Goal: Transaction & Acquisition: Purchase product/service

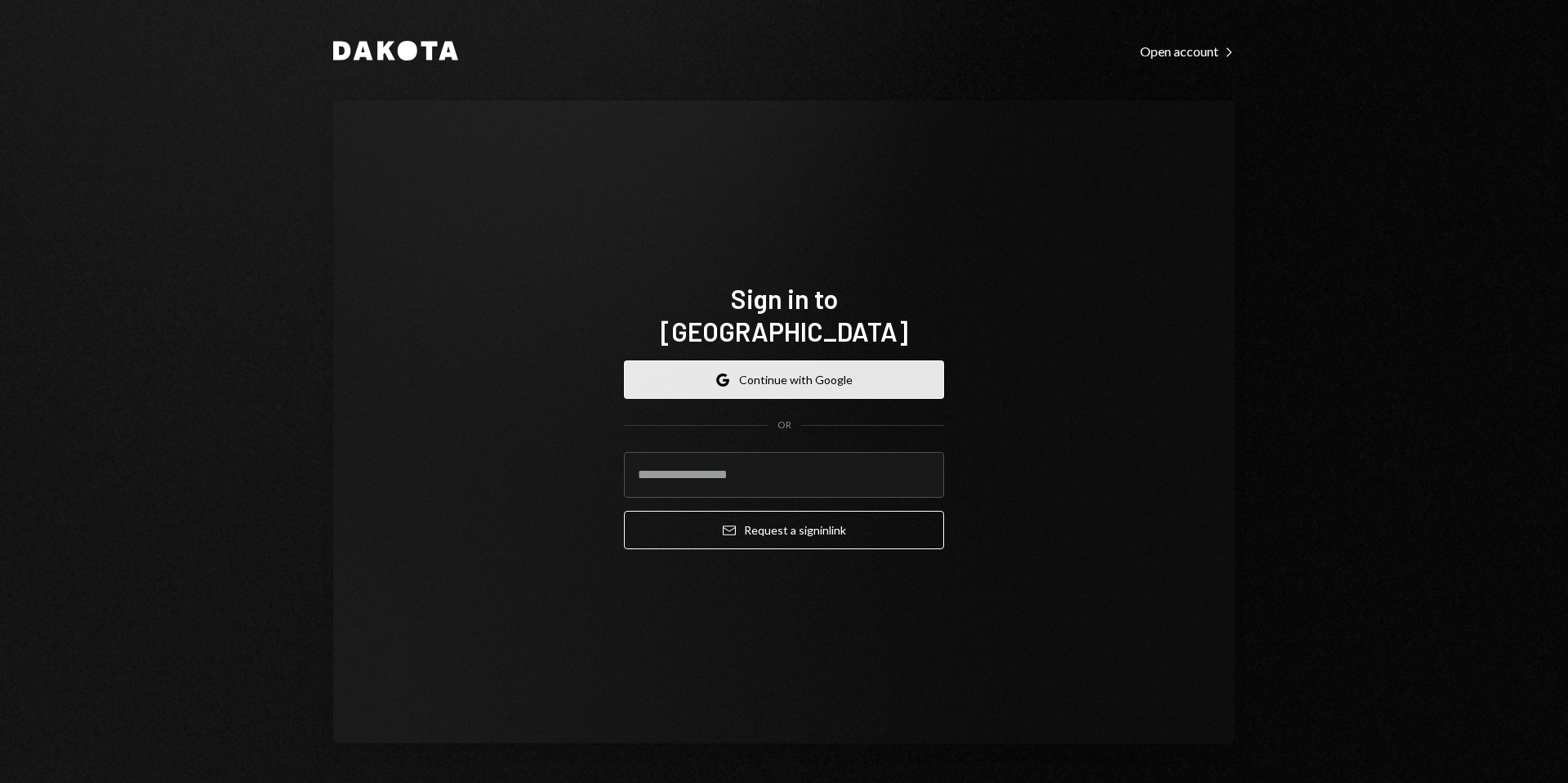
click at [799, 367] on button "Google Continue with Google" at bounding box center [784, 379] width 320 height 39
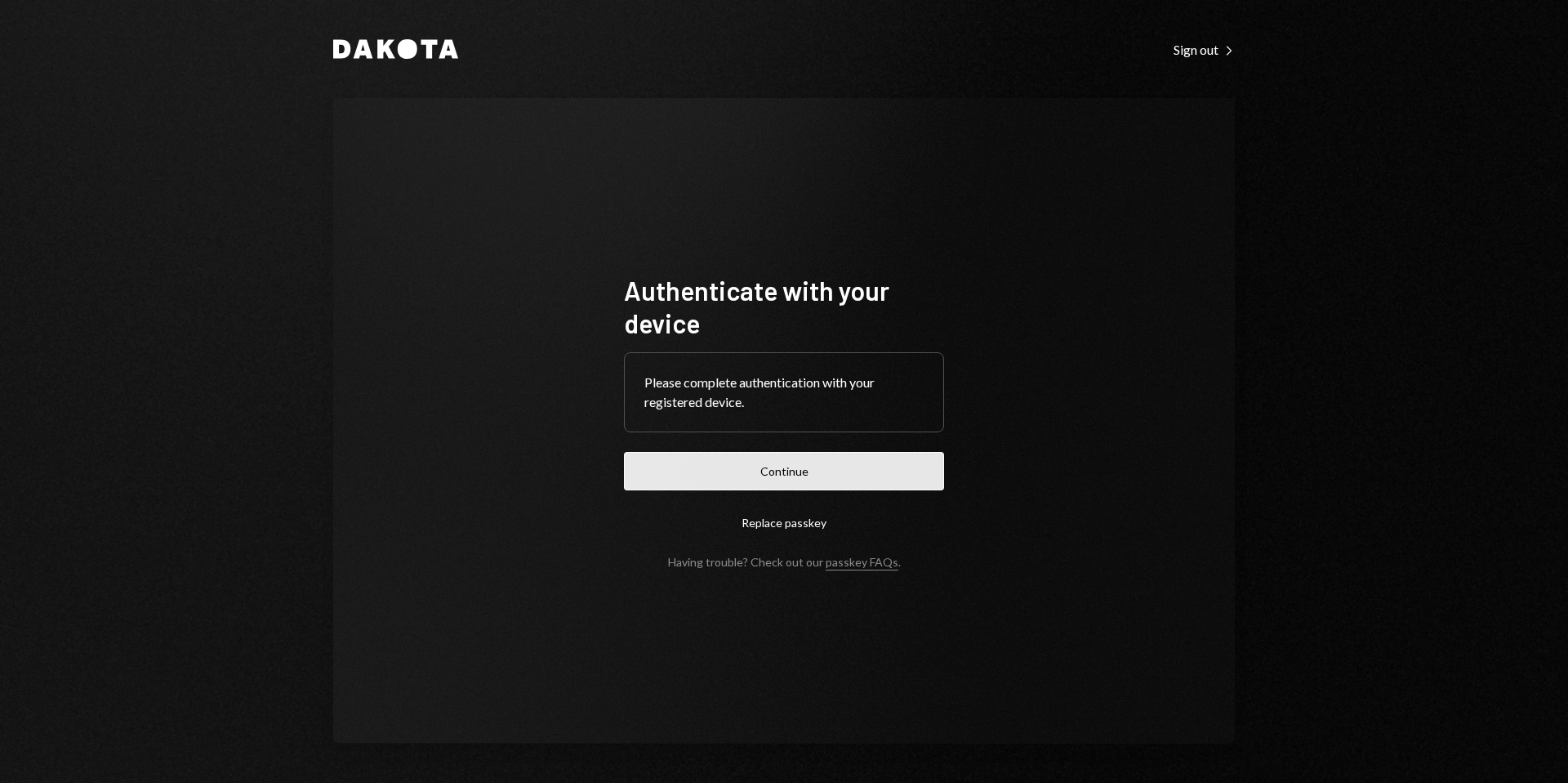
click at [803, 477] on button "Continue" at bounding box center [784, 471] width 320 height 39
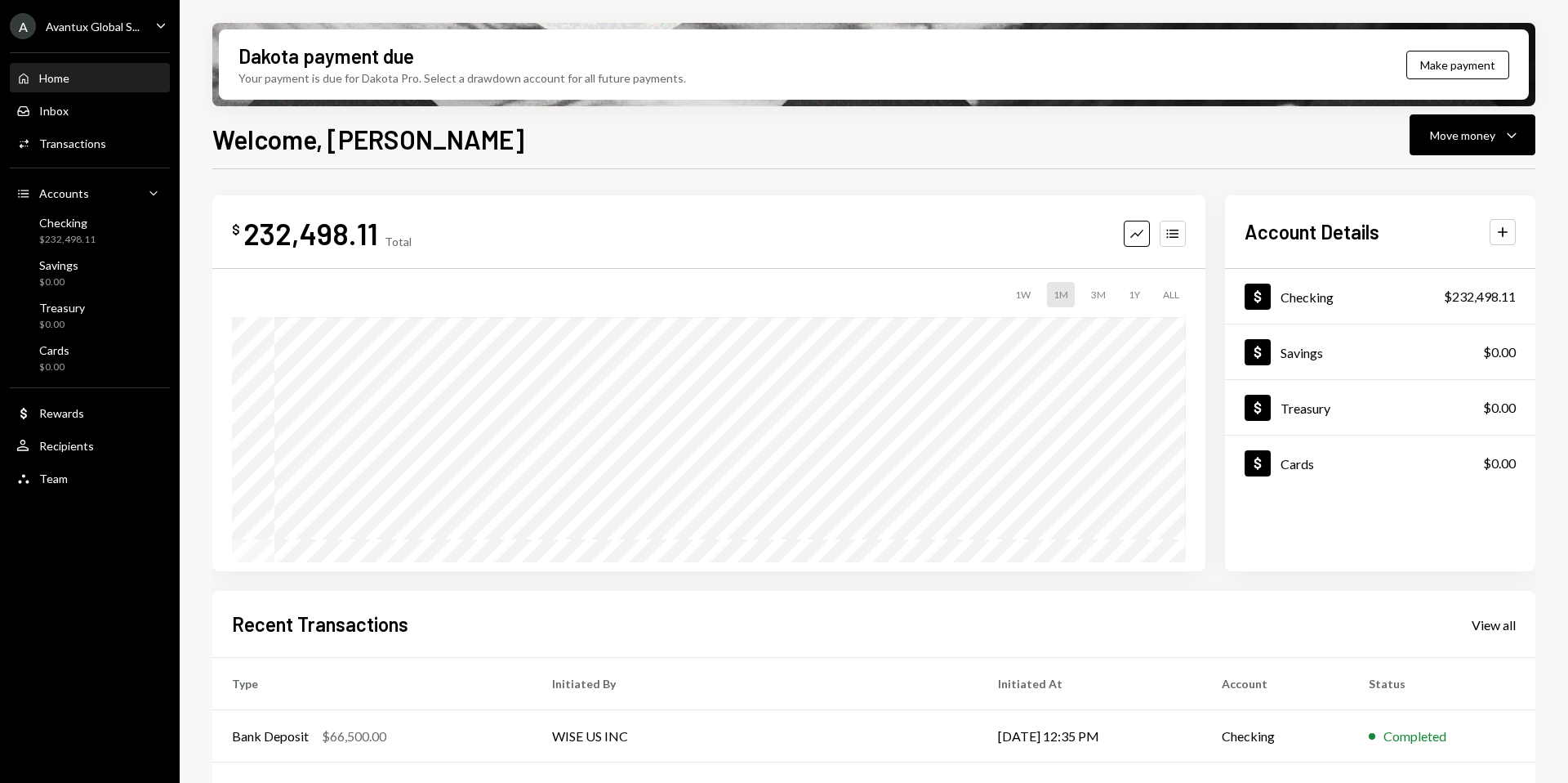
click at [82, 31] on div "Avantux Global S..." at bounding box center [92, 27] width 94 height 14
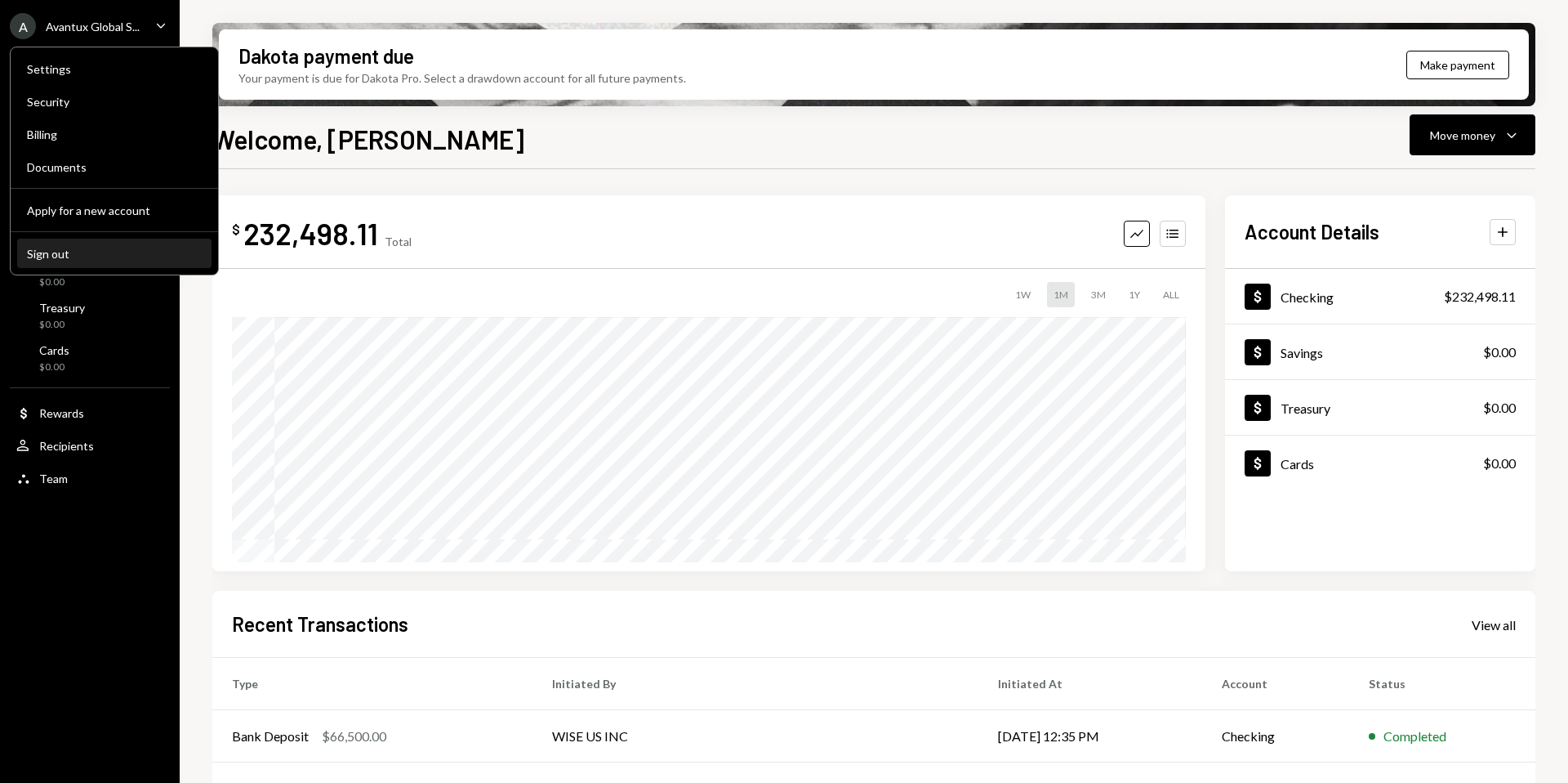
click at [80, 255] on div "Sign out" at bounding box center [115, 253] width 175 height 14
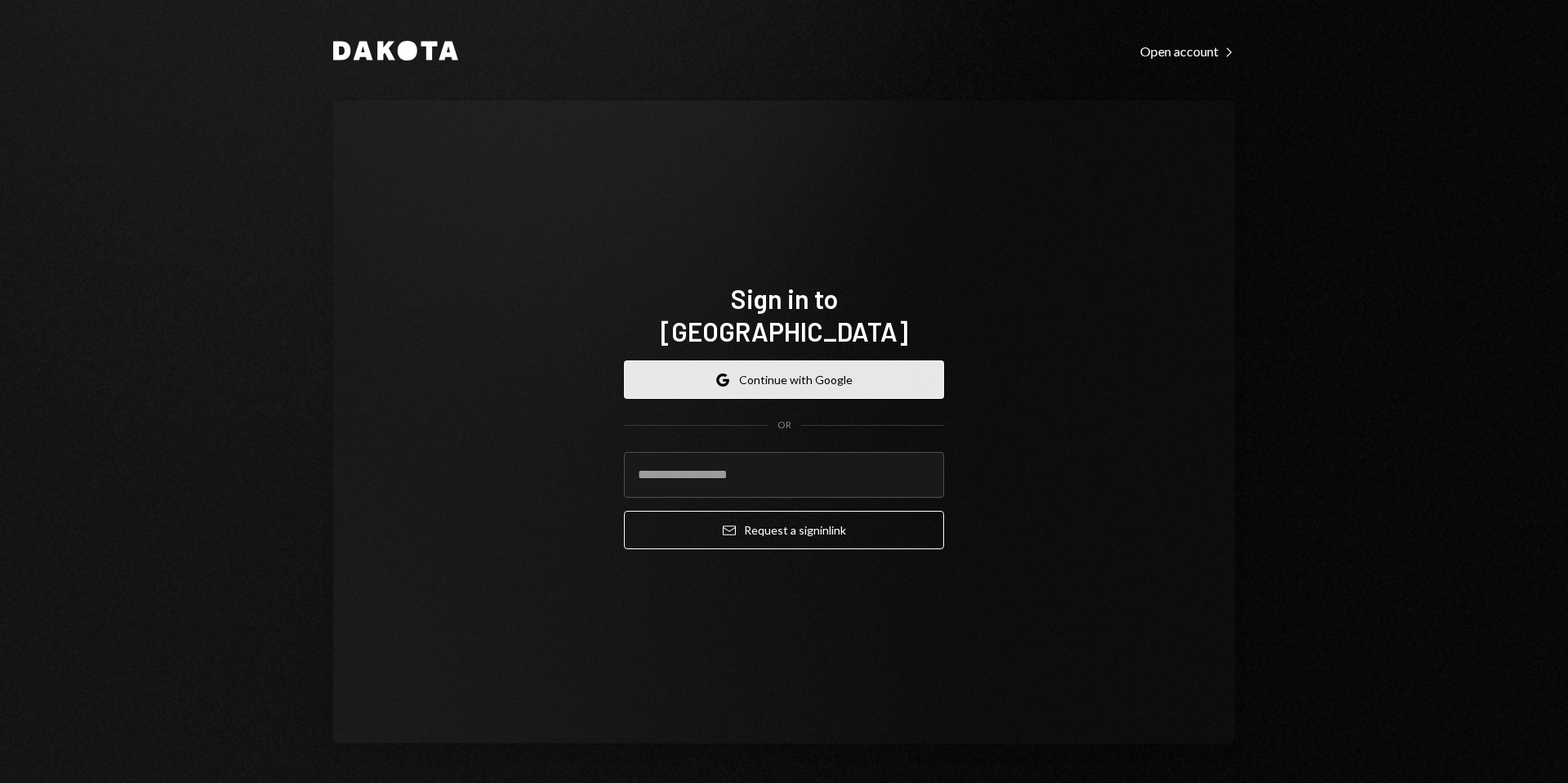
click at [769, 365] on button "Google Continue with Google" at bounding box center [784, 379] width 320 height 39
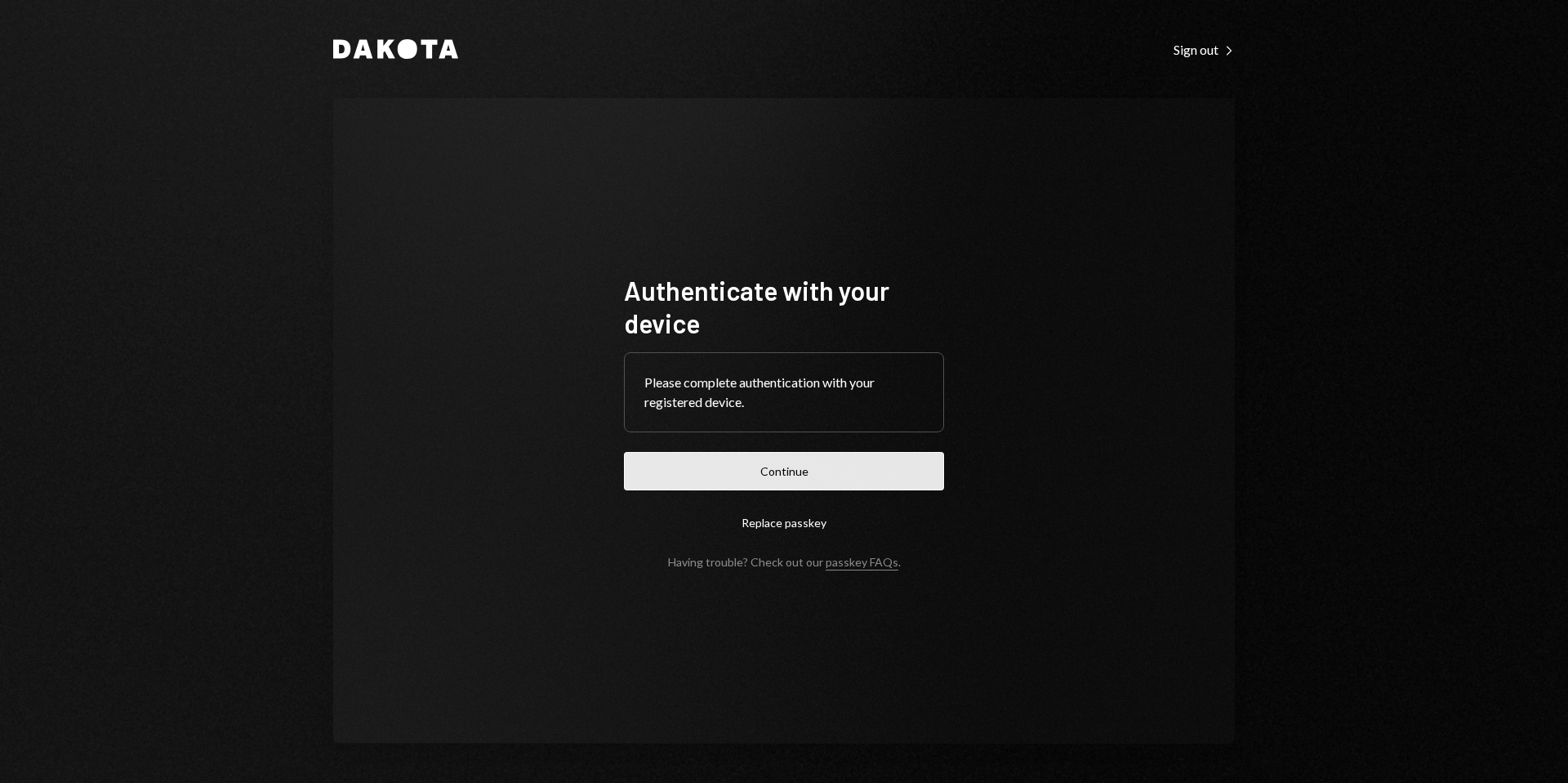
click at [804, 457] on button "Continue" at bounding box center [784, 471] width 320 height 39
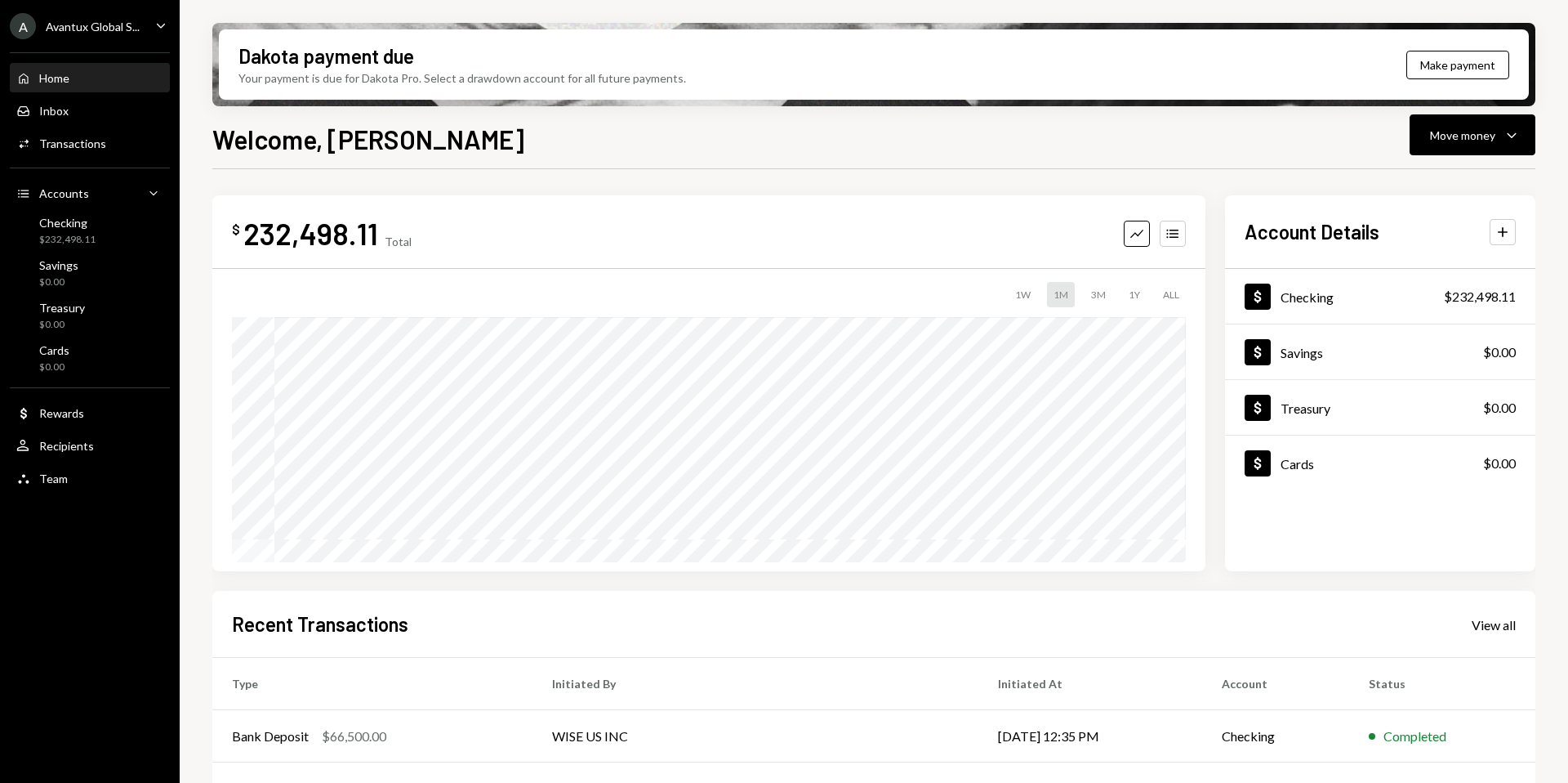
click at [84, 21] on div "Avantux Global S..." at bounding box center [92, 27] width 94 height 14
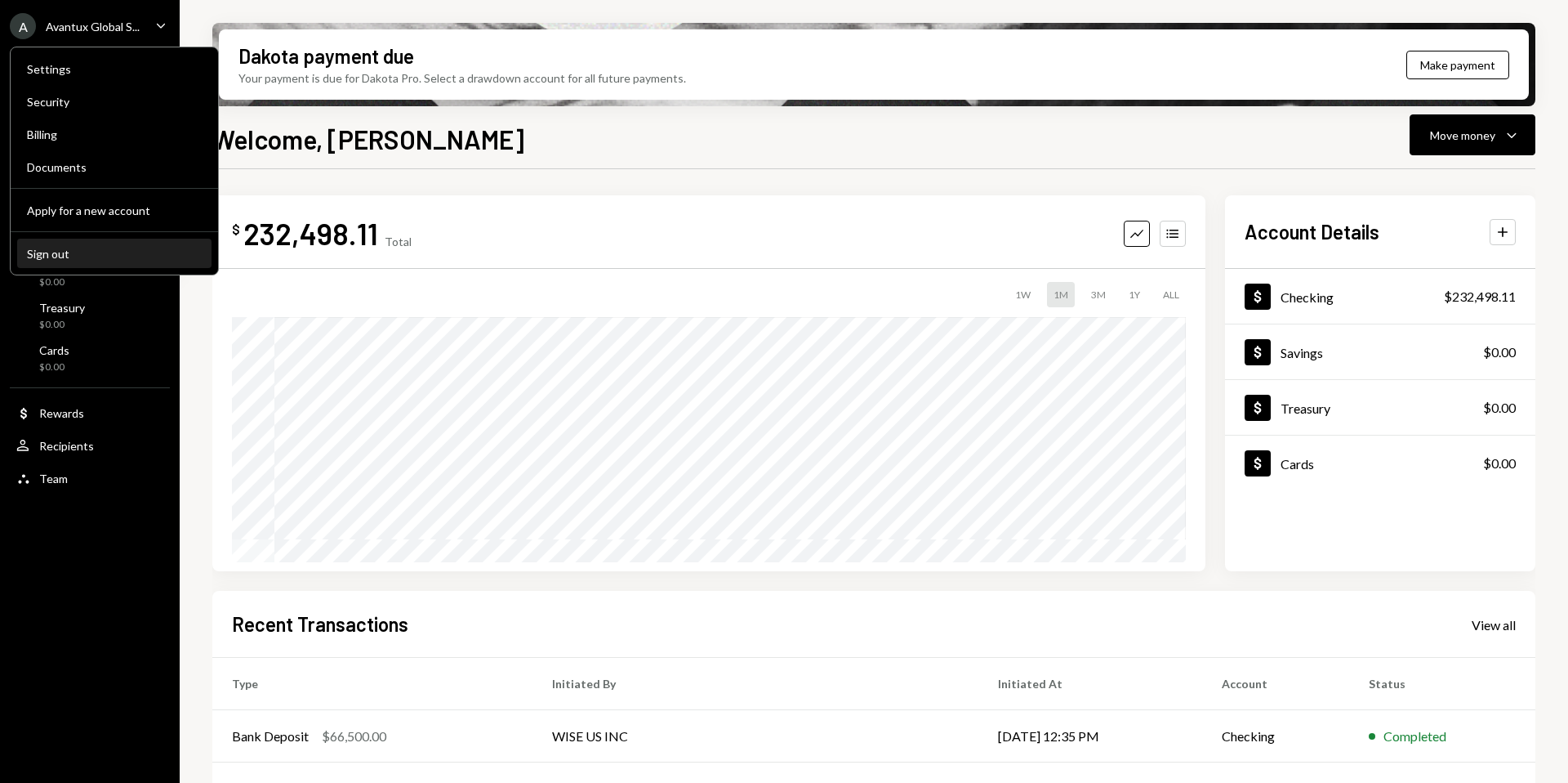
click at [76, 254] on div "Sign out" at bounding box center [115, 253] width 175 height 14
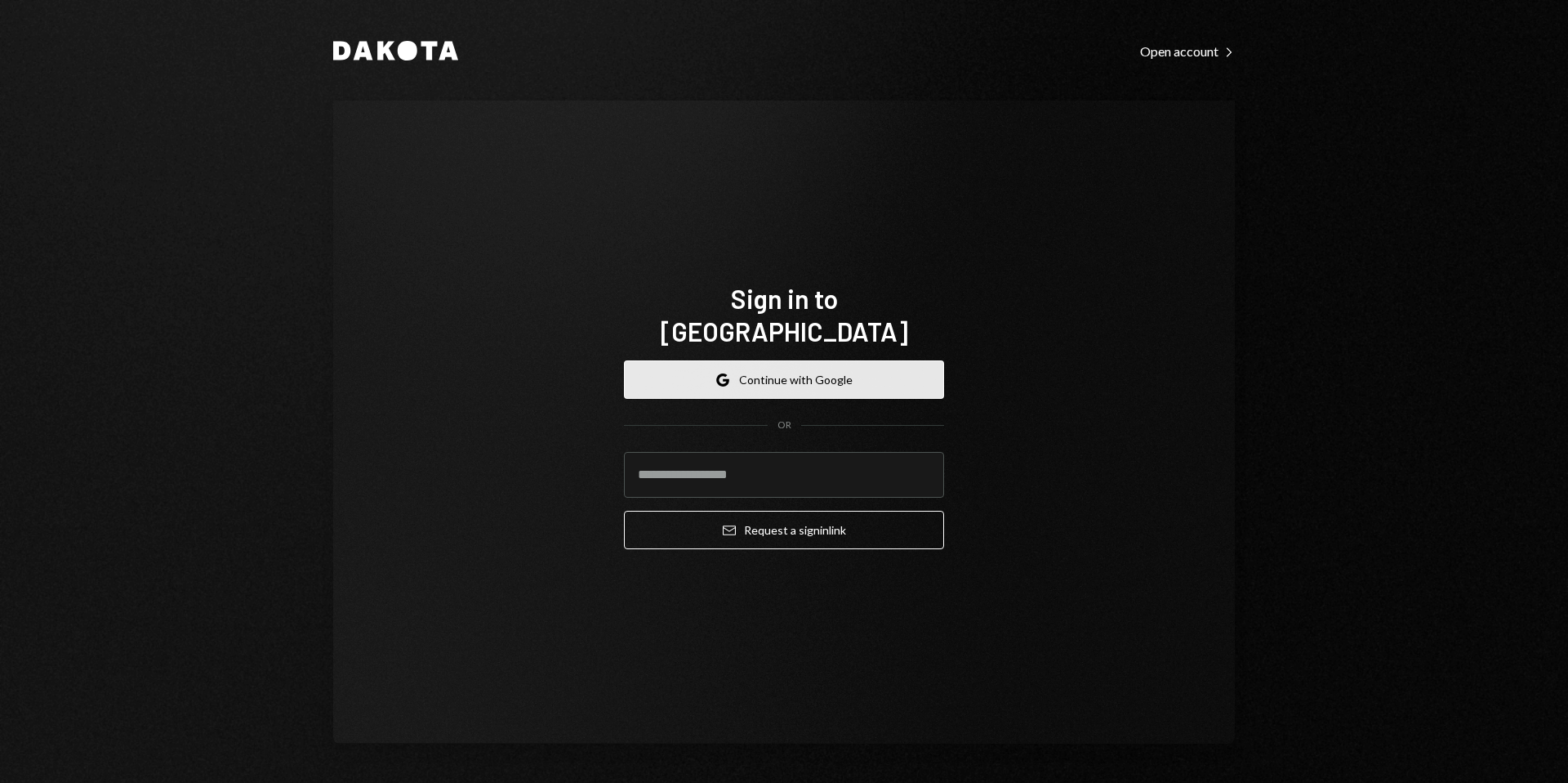
click at [727, 378] on icon "button" at bounding box center [726, 381] width 7 height 6
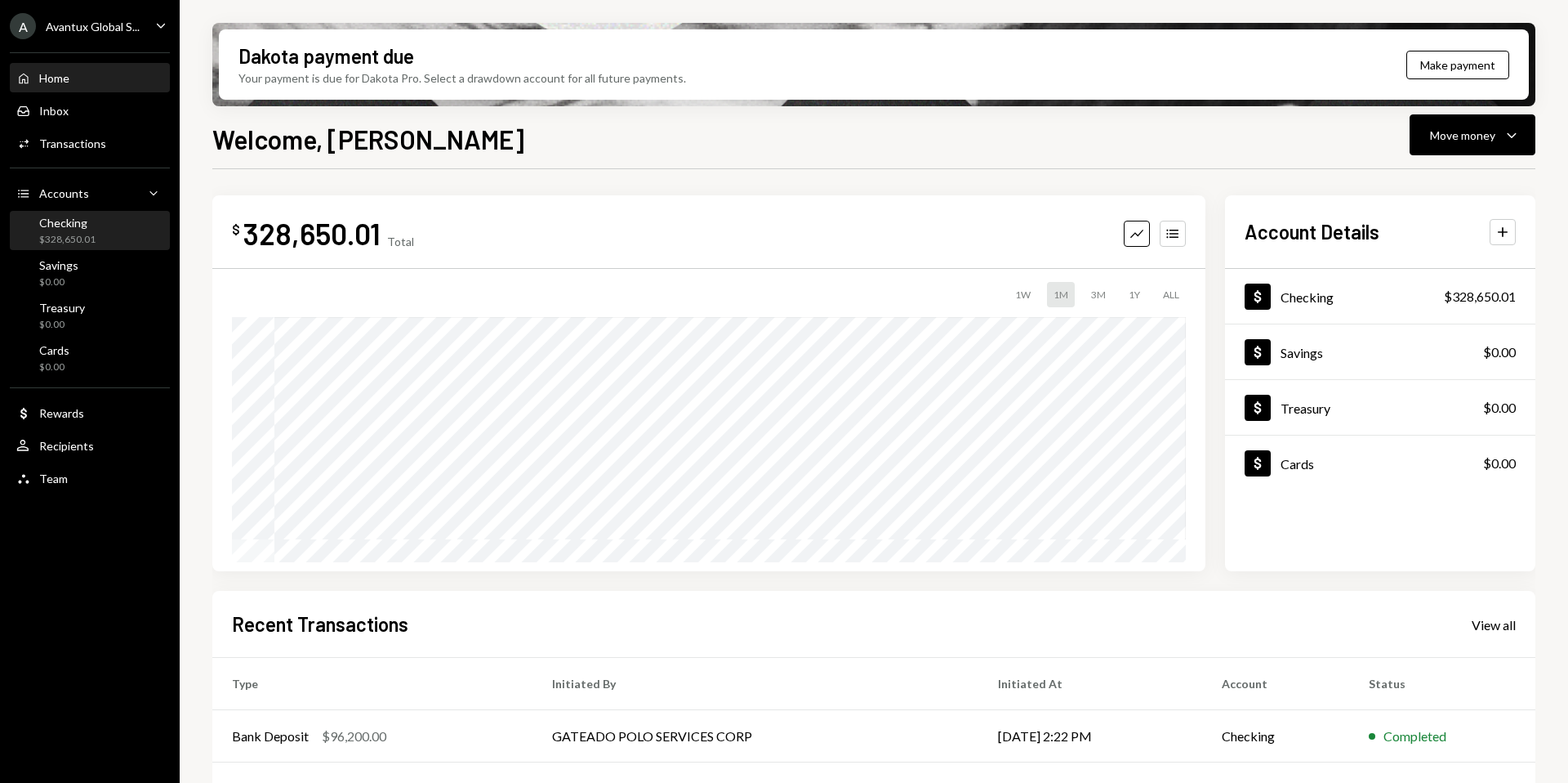
click at [47, 246] on div "$328,650.01" at bounding box center [68, 240] width 56 height 14
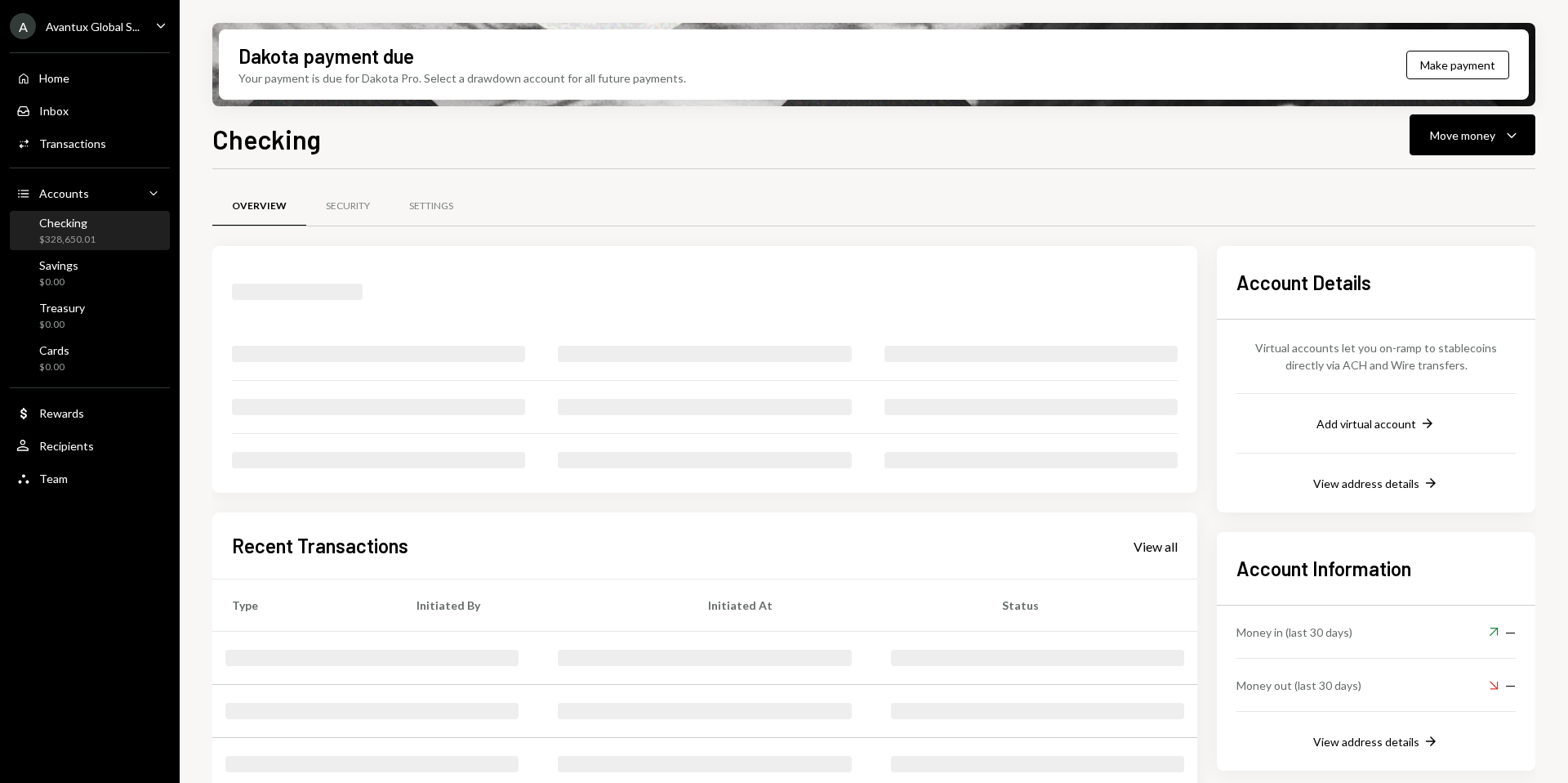
click at [86, 240] on div "$328,650.01" at bounding box center [68, 240] width 56 height 14
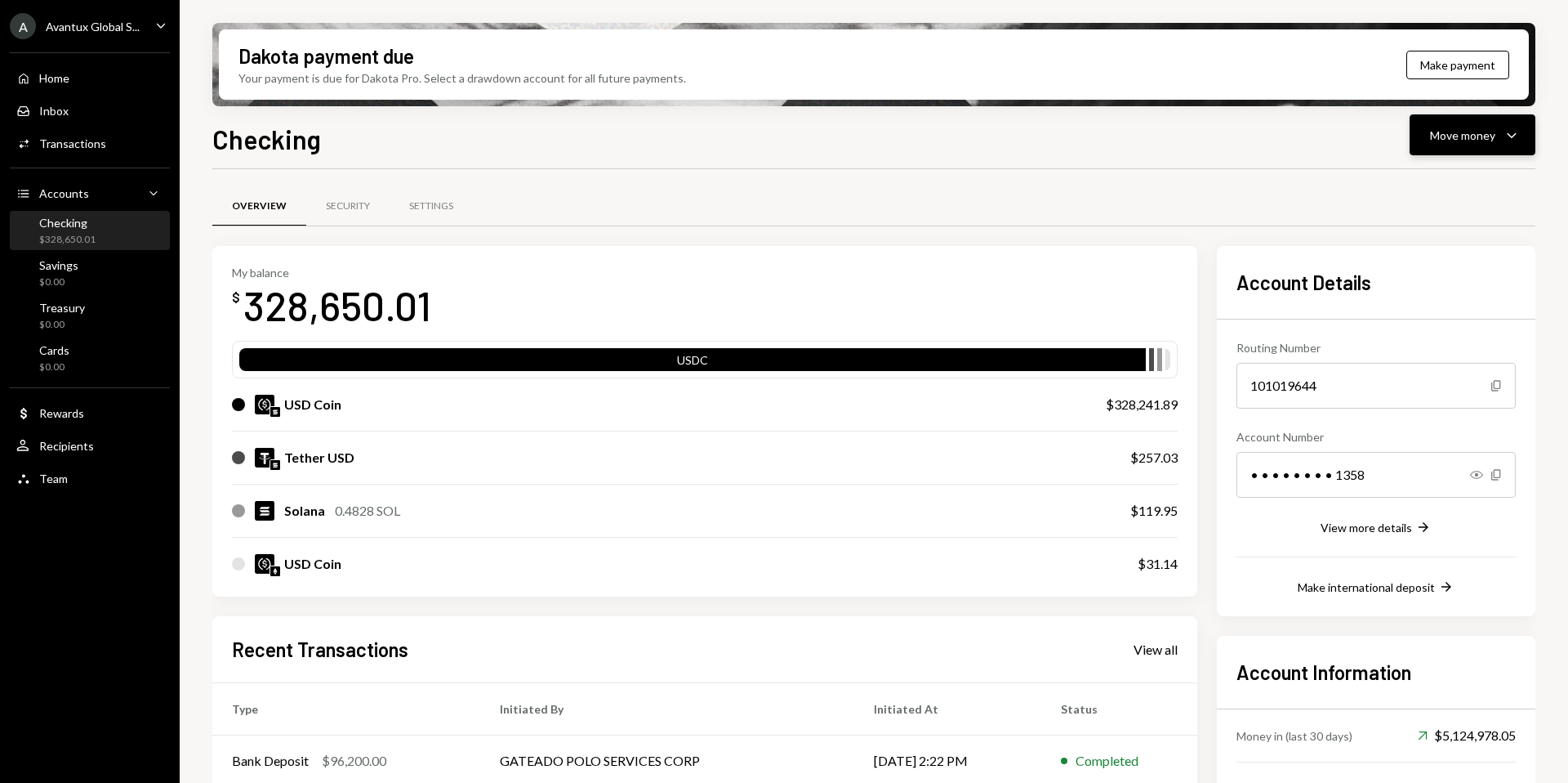
click at [1471, 151] on button "Move money Caret Down" at bounding box center [1472, 135] width 126 height 41
click at [1394, 189] on div "Withdraw Send" at bounding box center [1447, 184] width 144 height 17
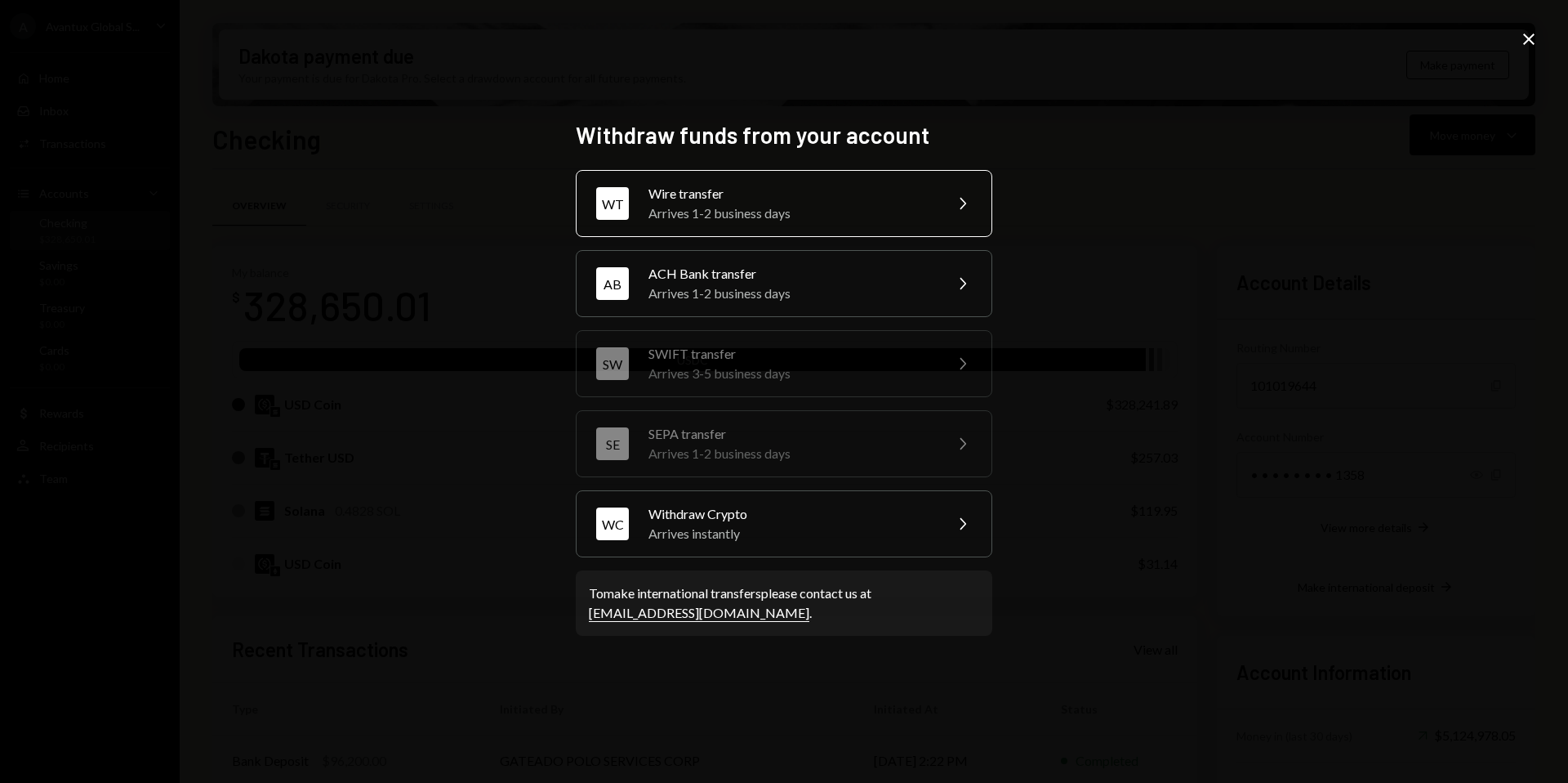
click at [767, 205] on div "Arrives 1-2 business days" at bounding box center [790, 213] width 284 height 20
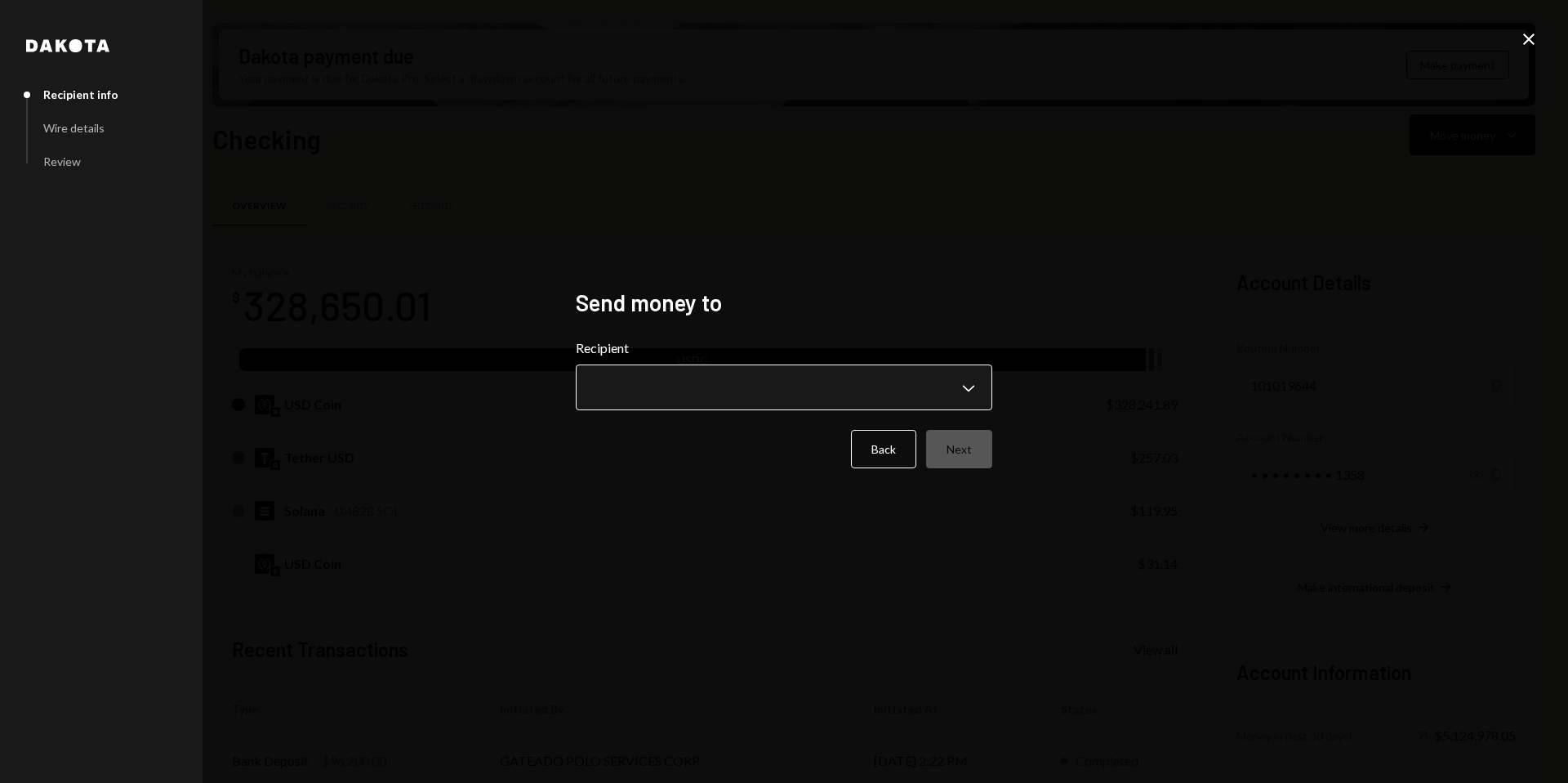
click at [870, 384] on body "A Avantux Global S... Caret Down Home Home Inbox Inbox Activities Transactions …" at bounding box center [784, 391] width 1568 height 783
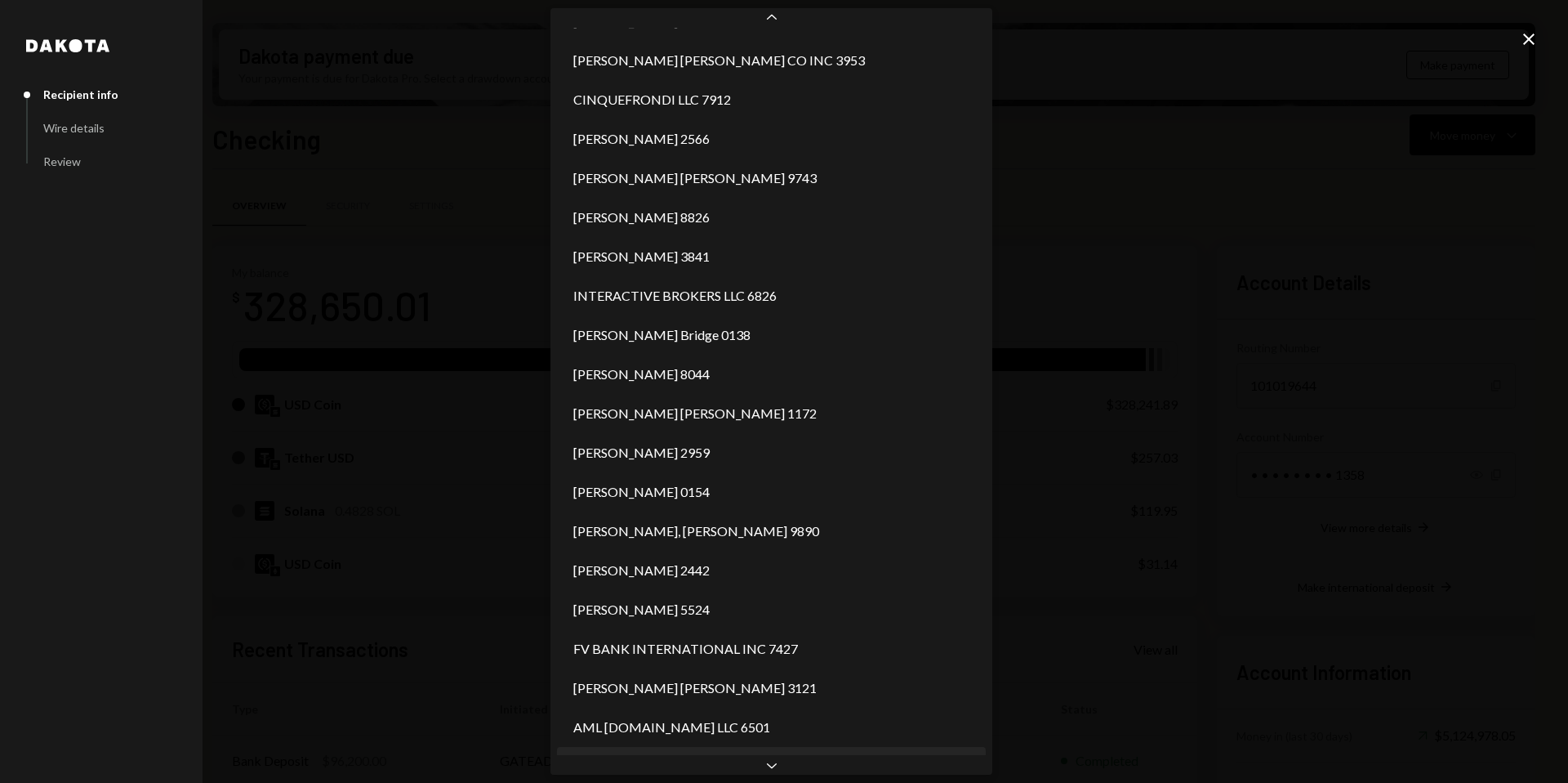
scroll to position [817, 0]
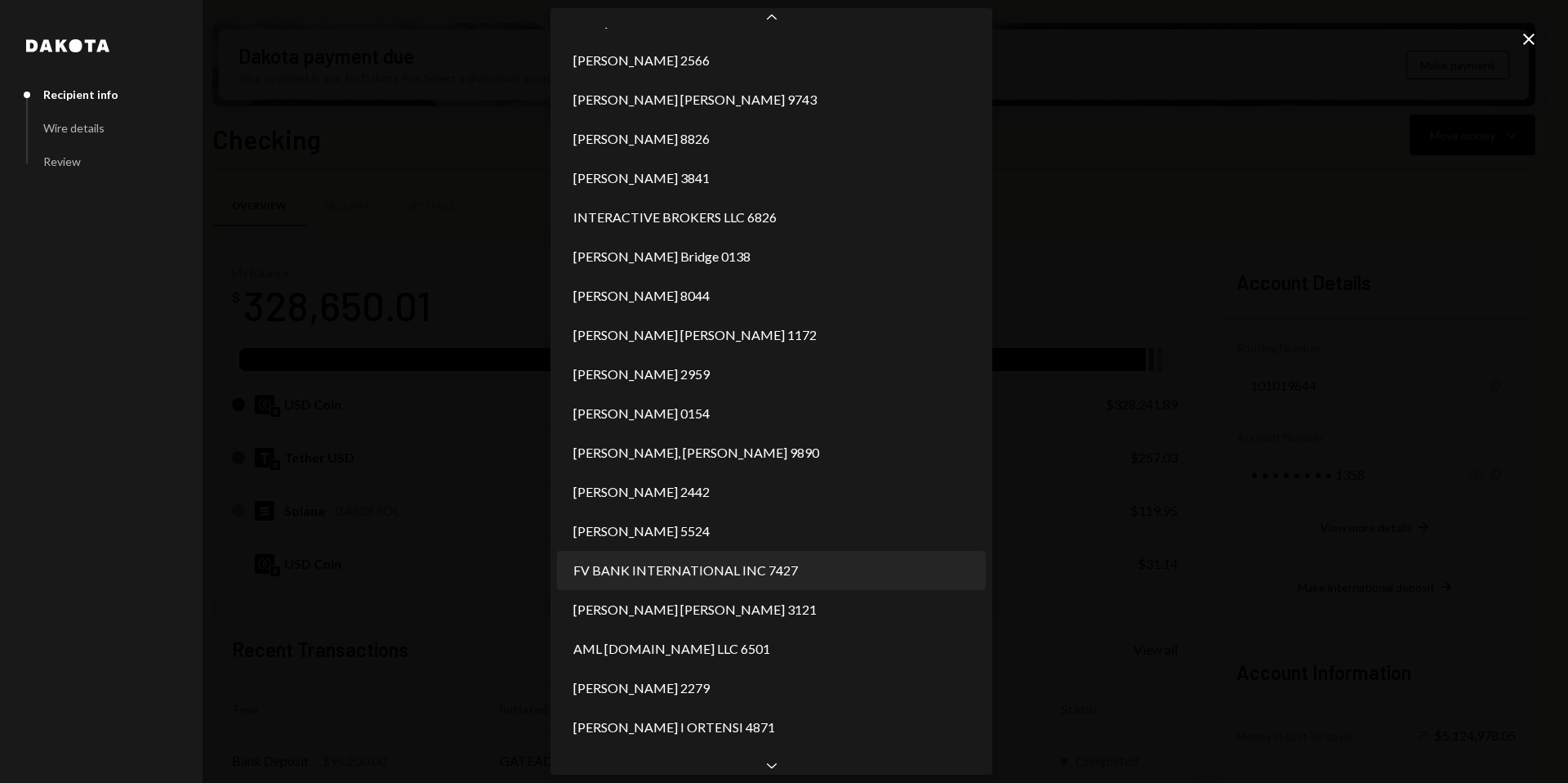
select select "**********"
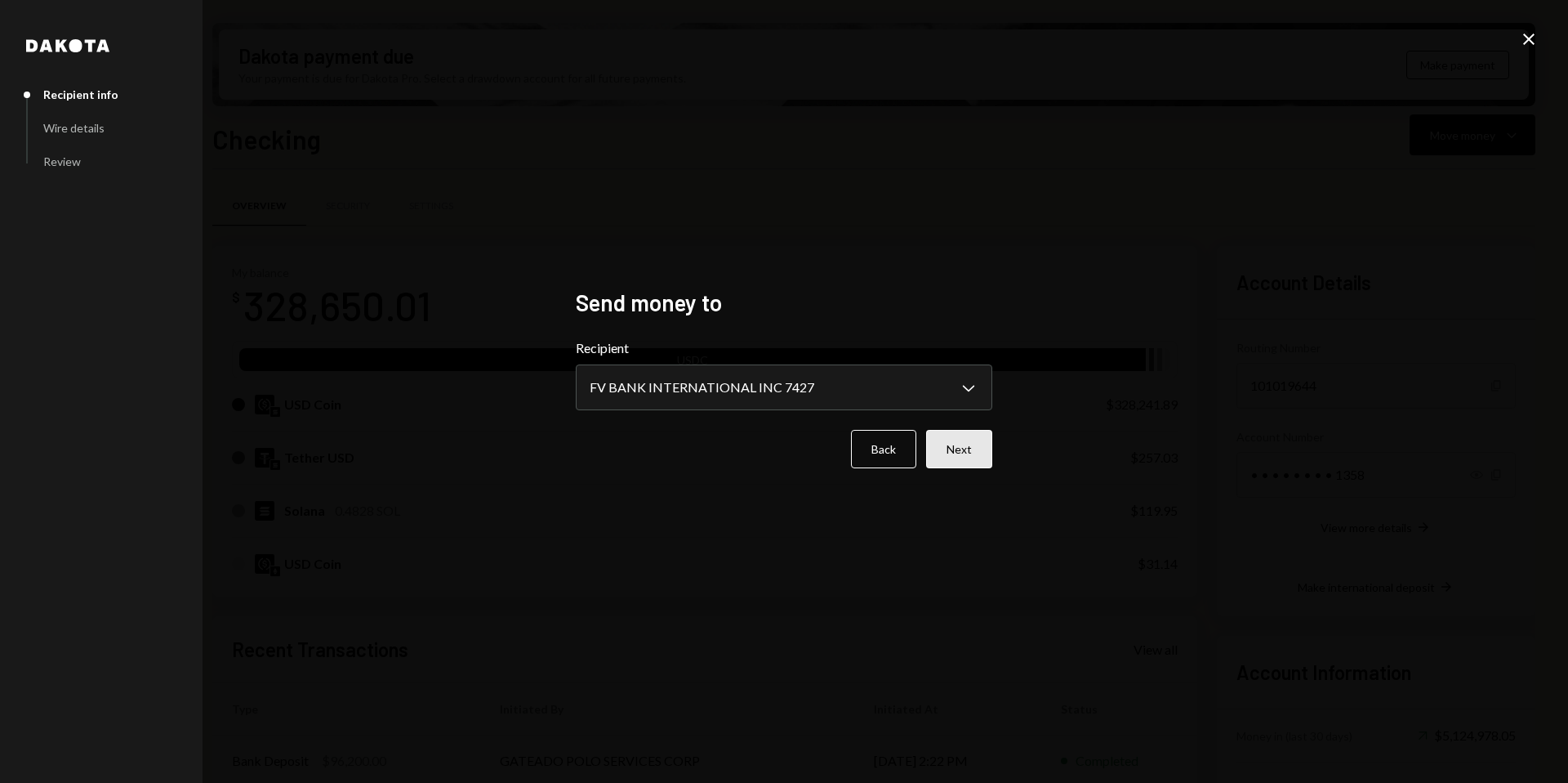
click at [954, 444] on button "Next" at bounding box center [959, 448] width 66 height 39
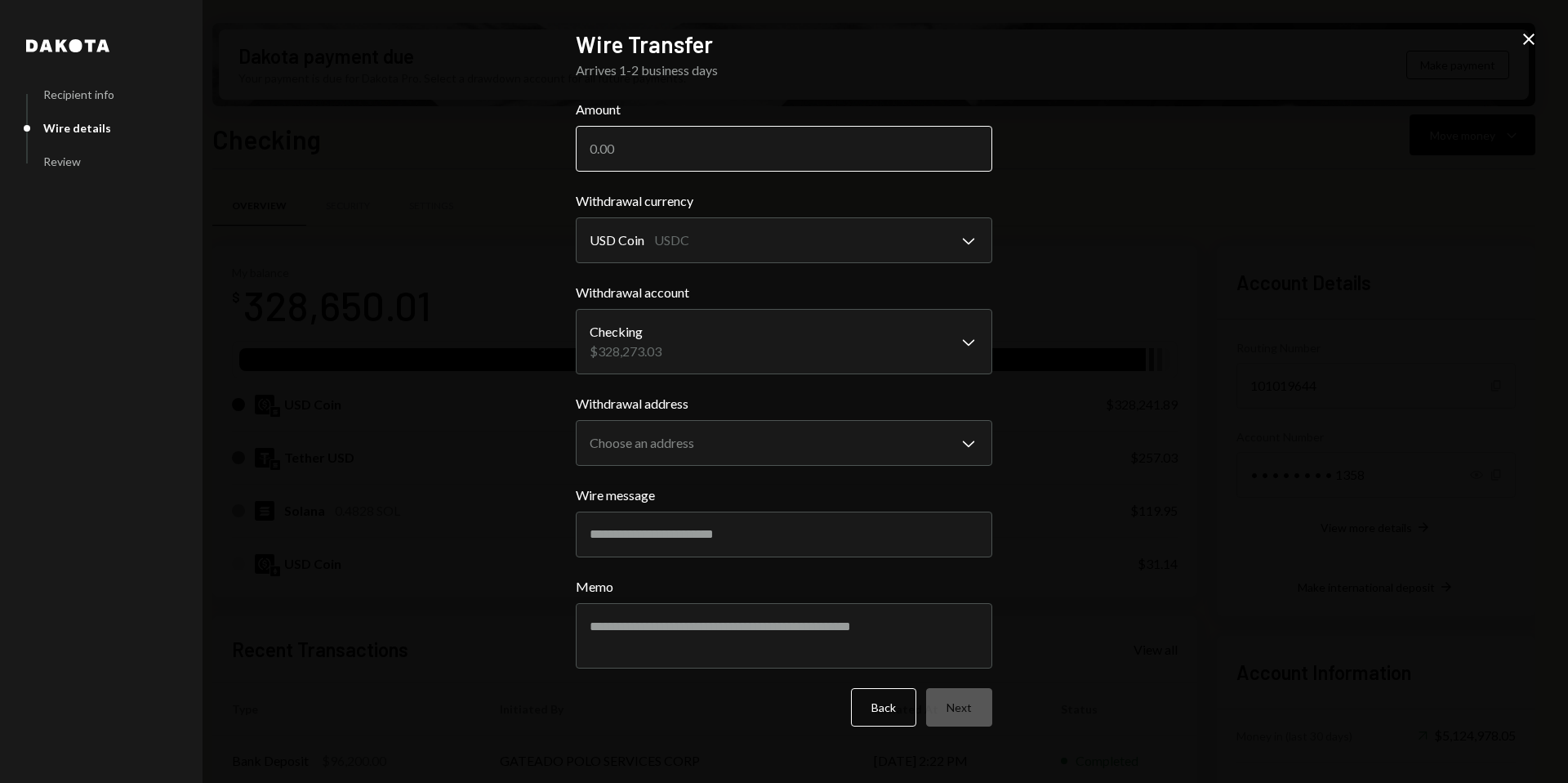
click at [718, 144] on input "Amount" at bounding box center [784, 148] width 417 height 45
type input "301800"
click at [754, 436] on body "A Avantux Global S... Caret Down Home Home Inbox Inbox Activities Transactions …" at bounding box center [784, 391] width 1568 height 783
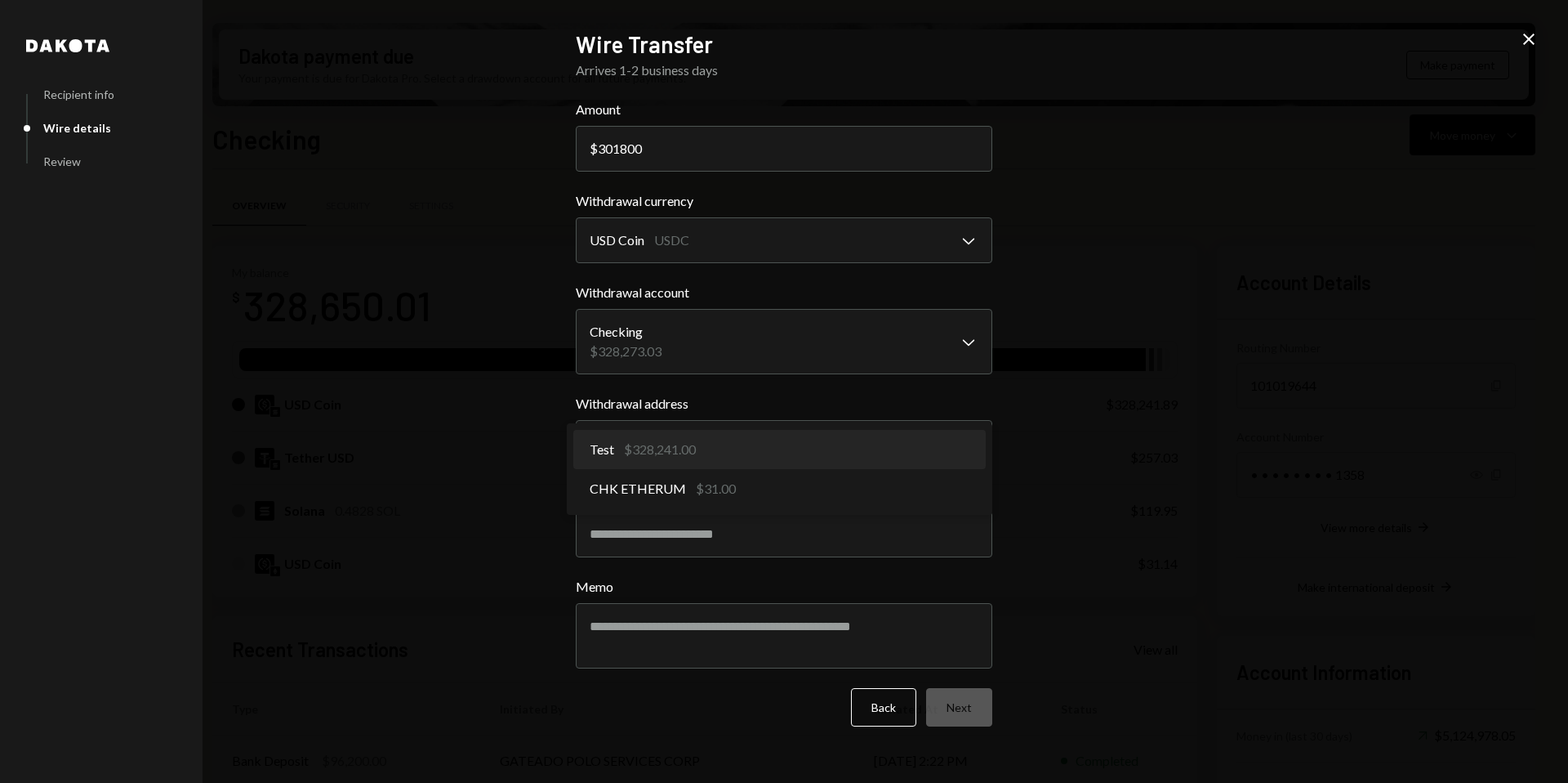
select select "**********"
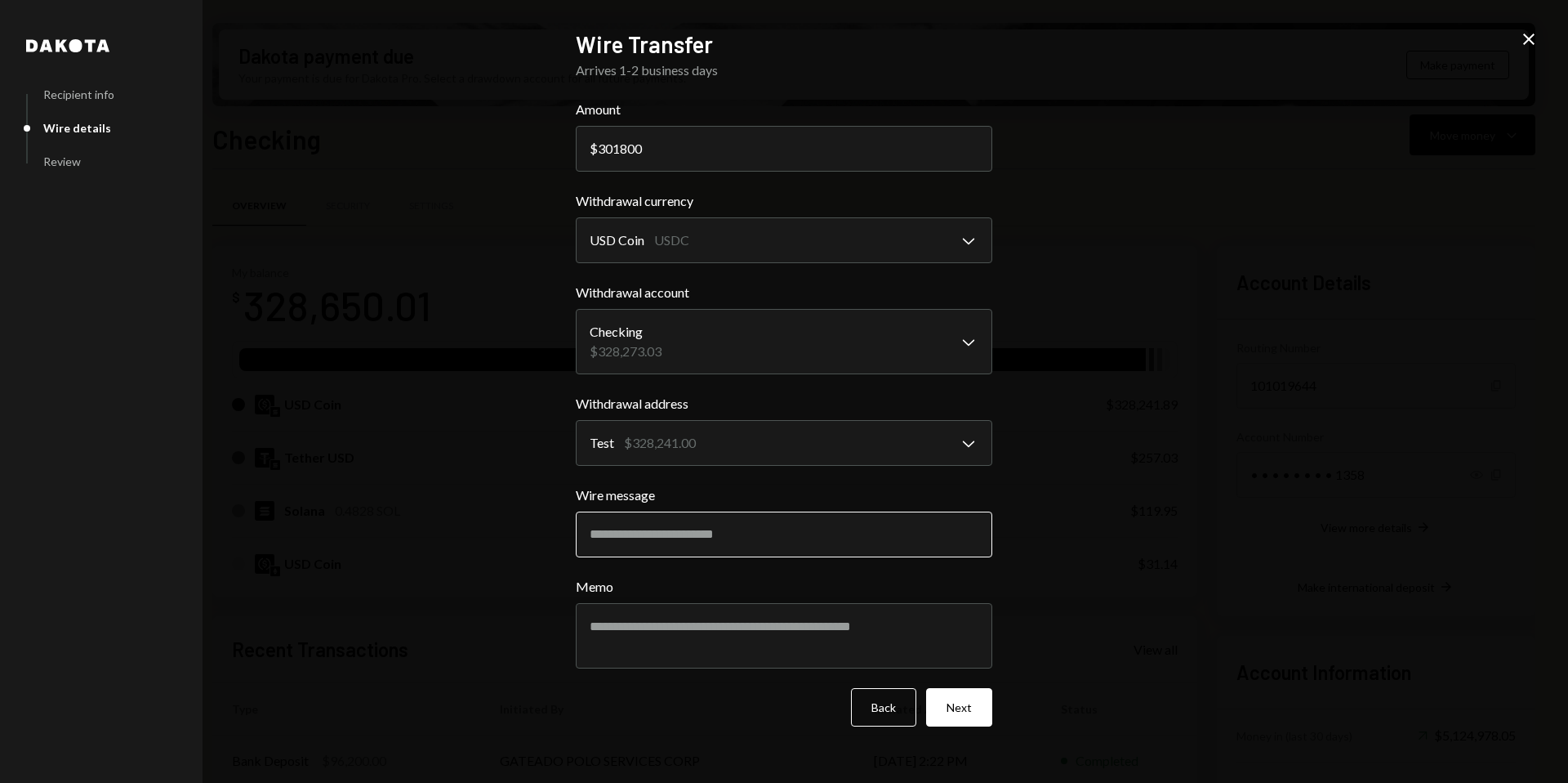
click at [711, 521] on input "Wire message" at bounding box center [784, 534] width 417 height 45
type input "**********"
click at [959, 709] on button "Next" at bounding box center [959, 707] width 66 height 39
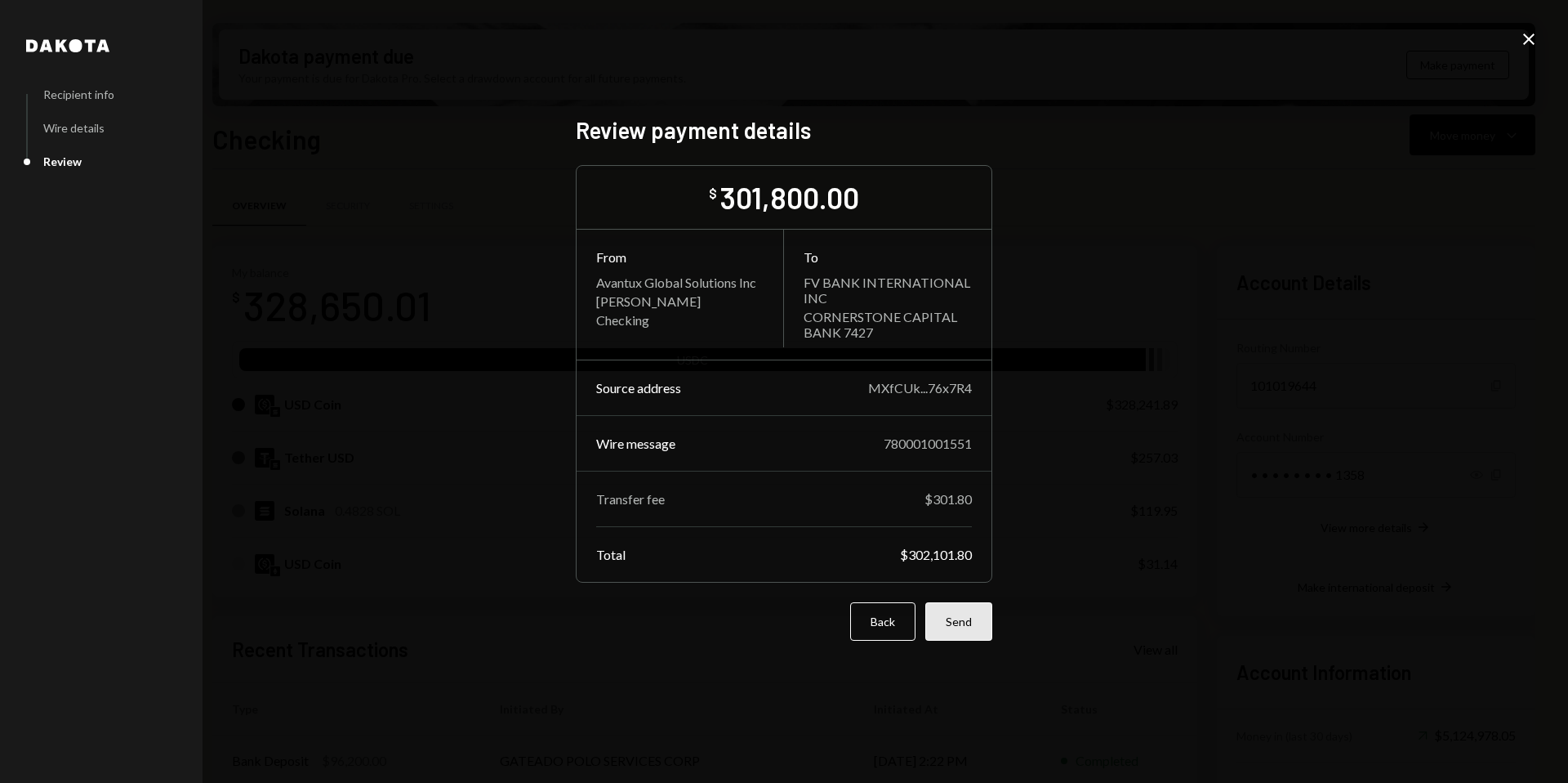
click at [972, 628] on button "Send" at bounding box center [959, 621] width 67 height 39
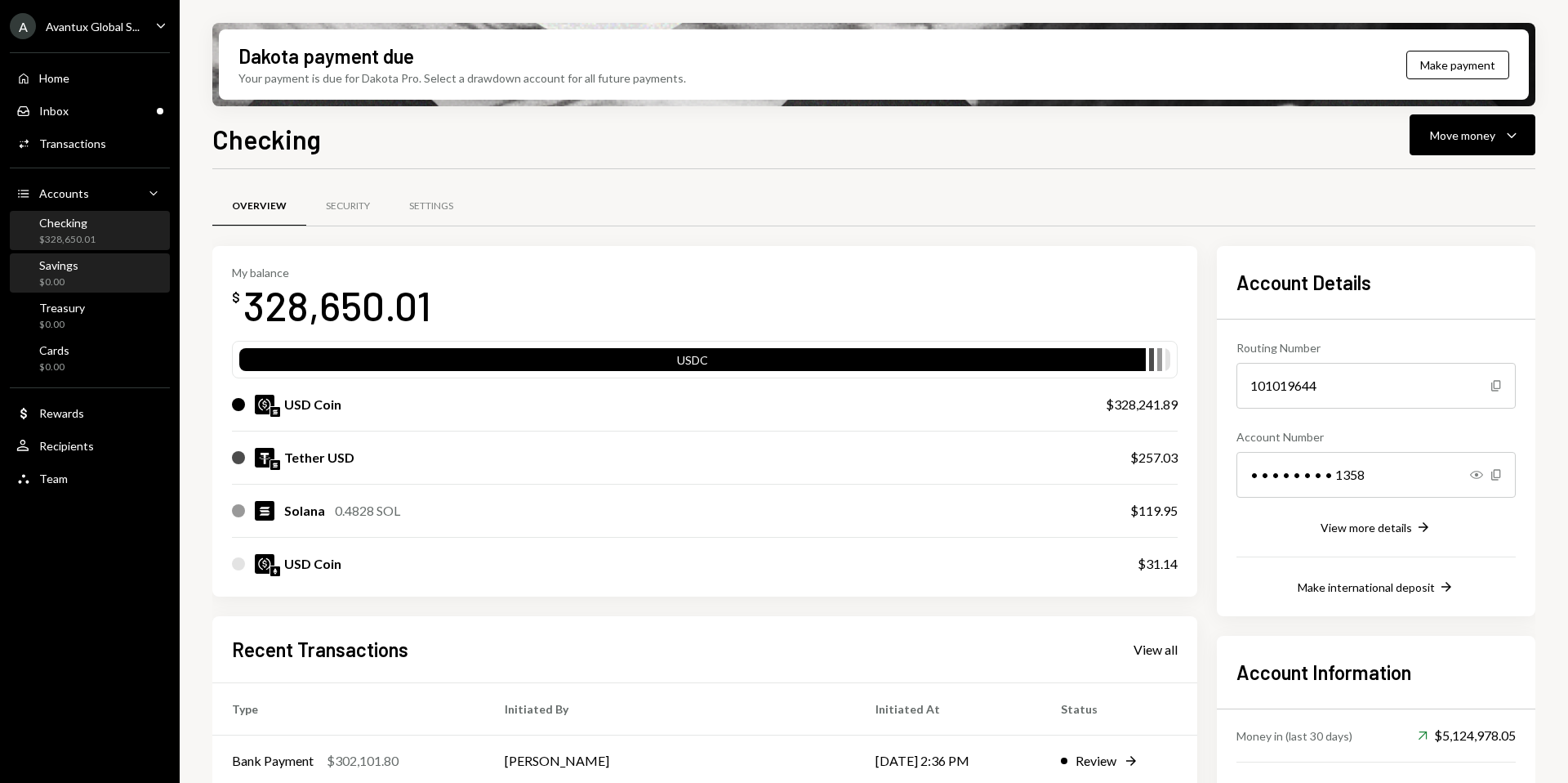
click at [76, 276] on div "$0.00" at bounding box center [59, 282] width 39 height 14
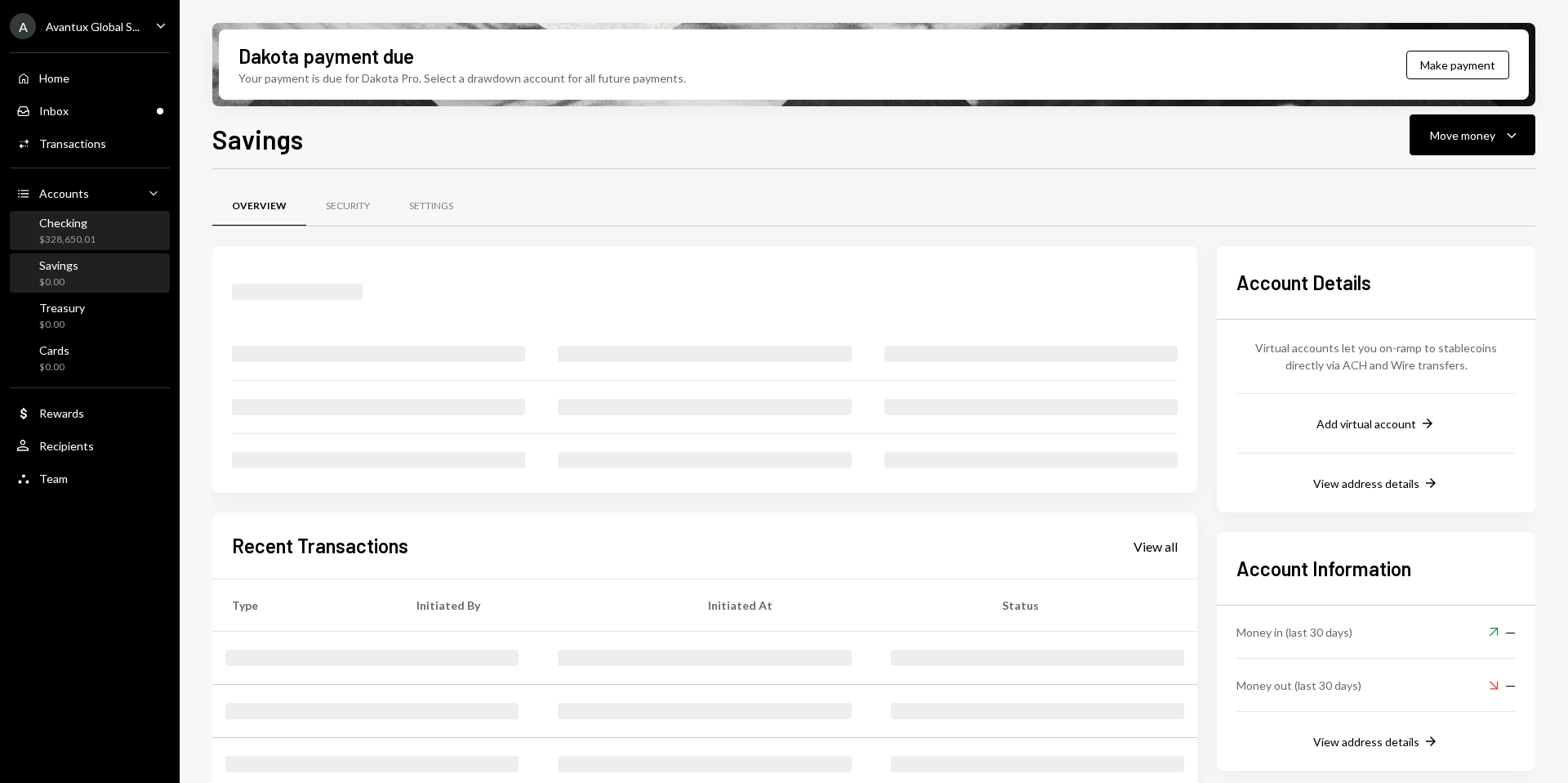
click at [76, 233] on div "$328,650.01" at bounding box center [68, 240] width 56 height 14
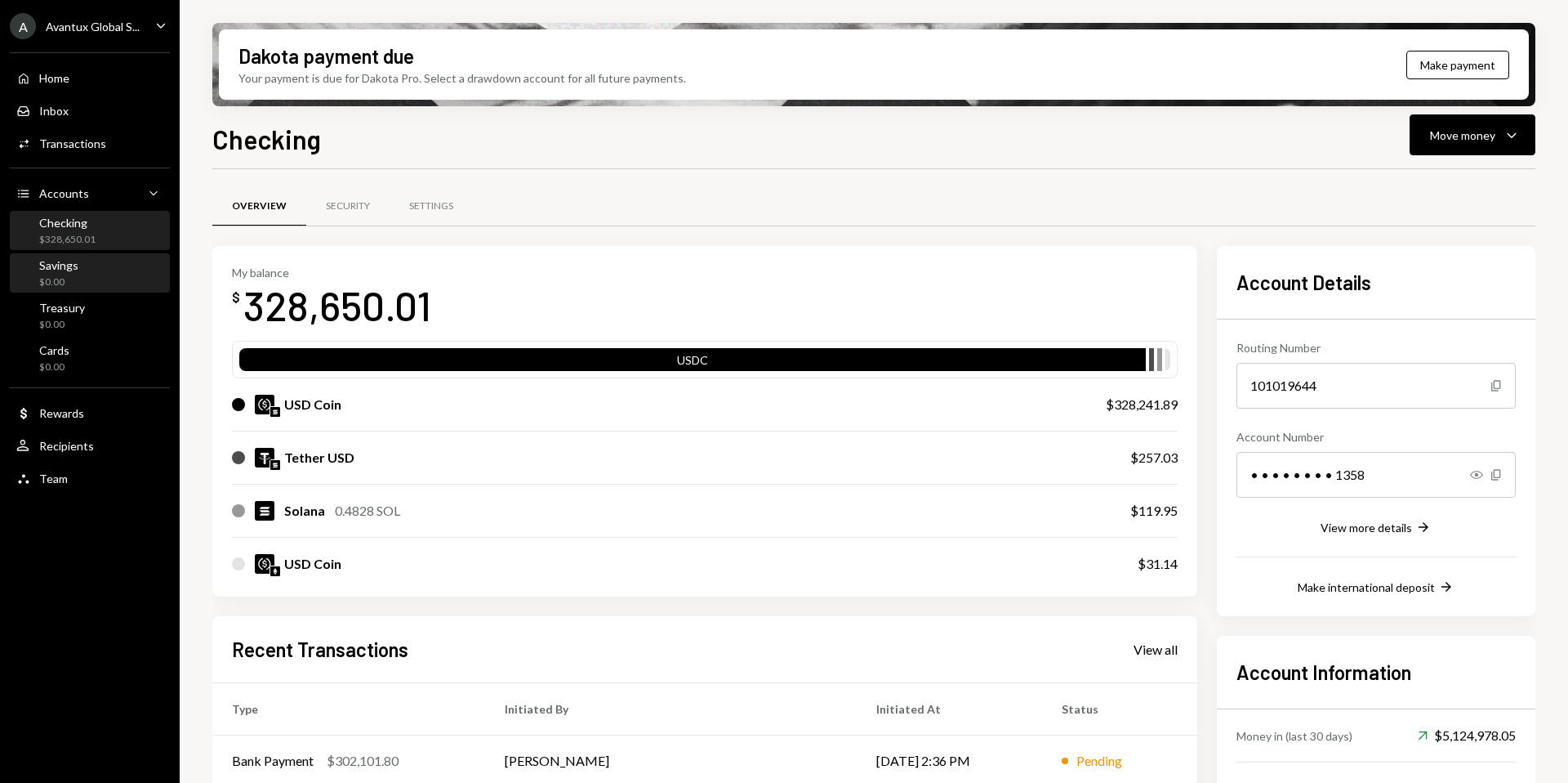
click at [94, 292] on div "Savings $0.00" at bounding box center [90, 274] width 147 height 38
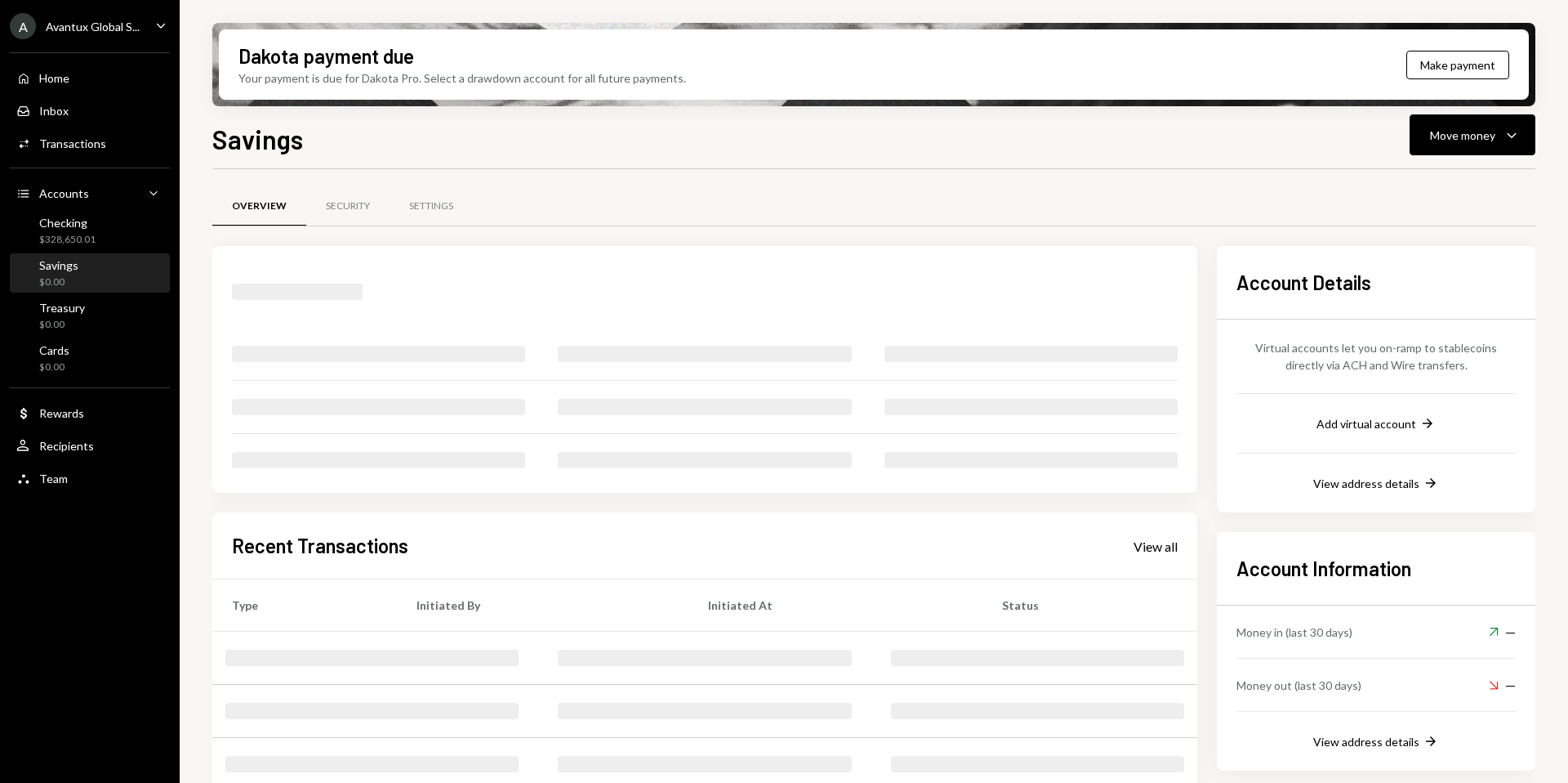
click at [69, 285] on div "$0.00" at bounding box center [59, 282] width 39 height 14
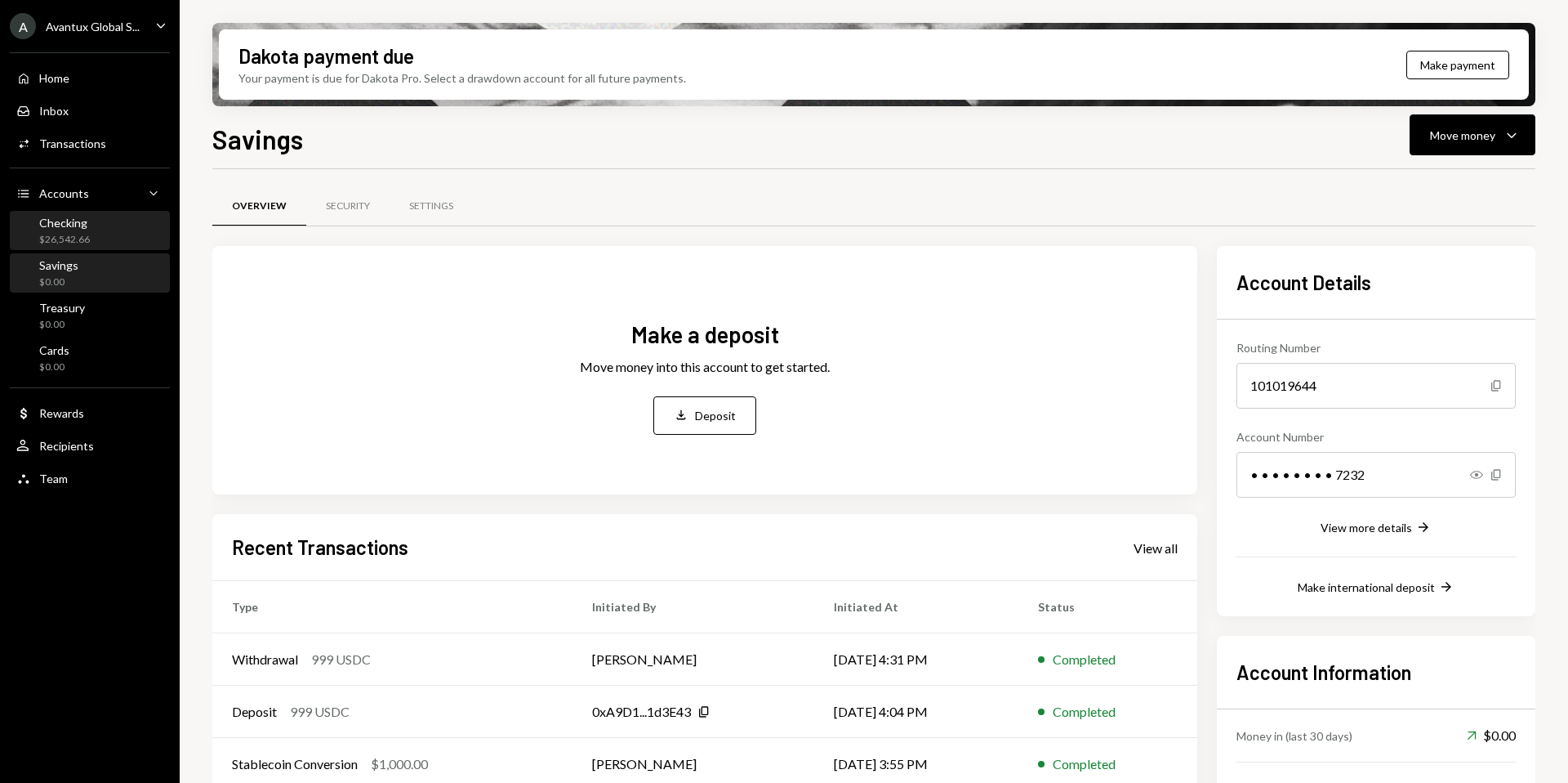
click at [76, 224] on div "Checking" at bounding box center [64, 222] width 50 height 14
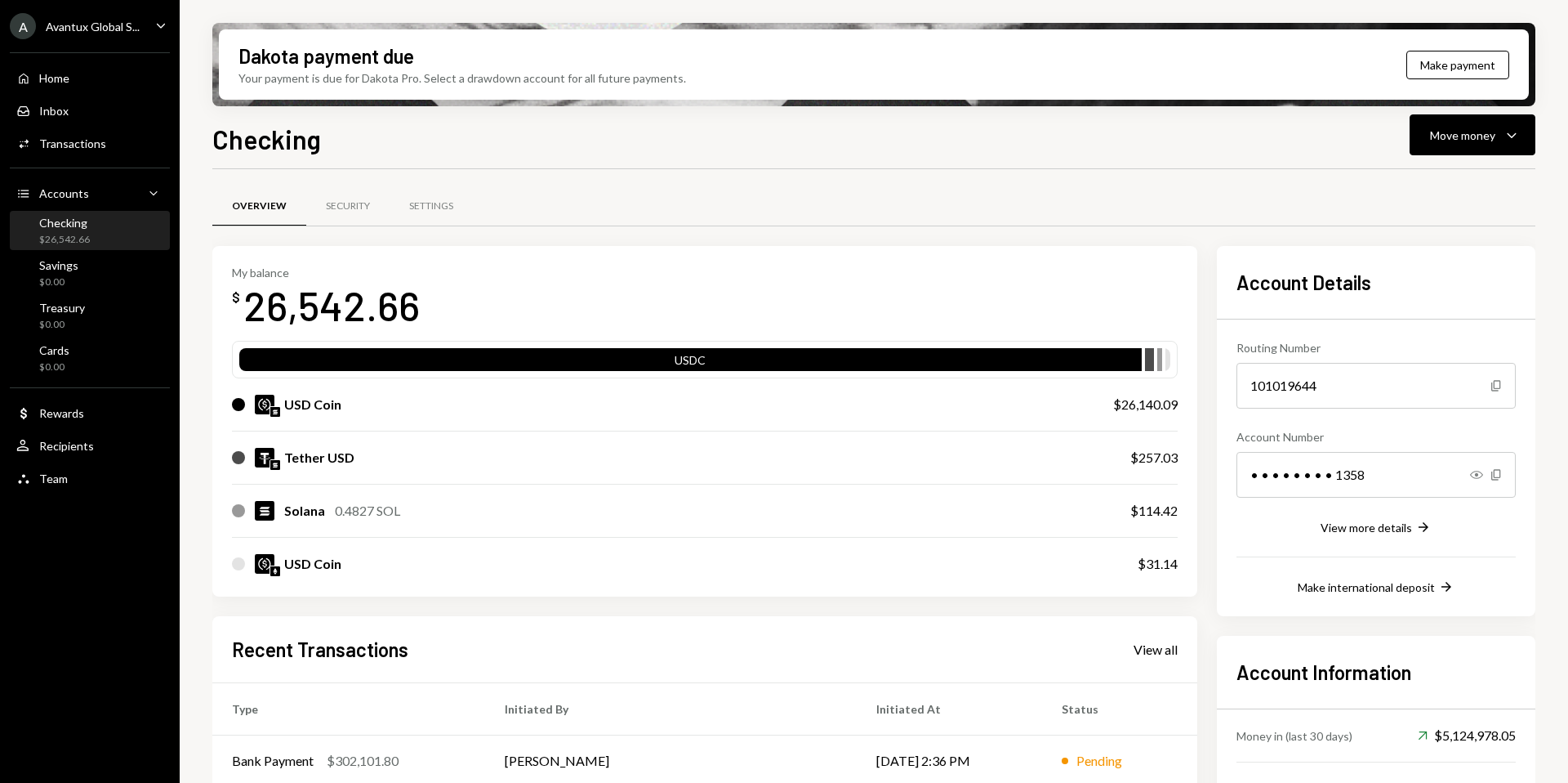
click at [85, 25] on div "Avantux Global S..." at bounding box center [92, 27] width 94 height 14
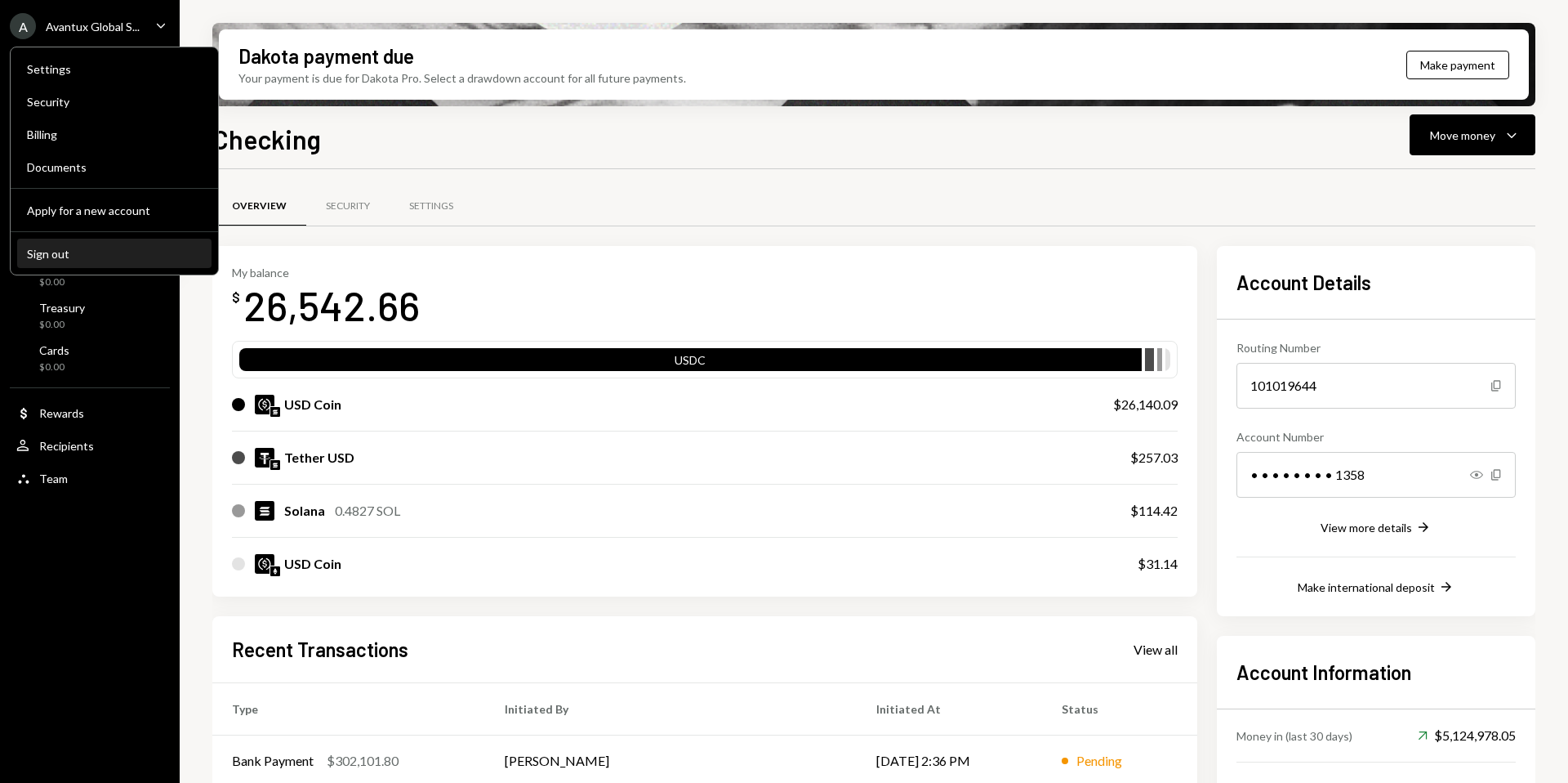
click at [86, 250] on div "Sign out" at bounding box center [115, 253] width 175 height 14
